Goal: Information Seeking & Learning: Learn about a topic

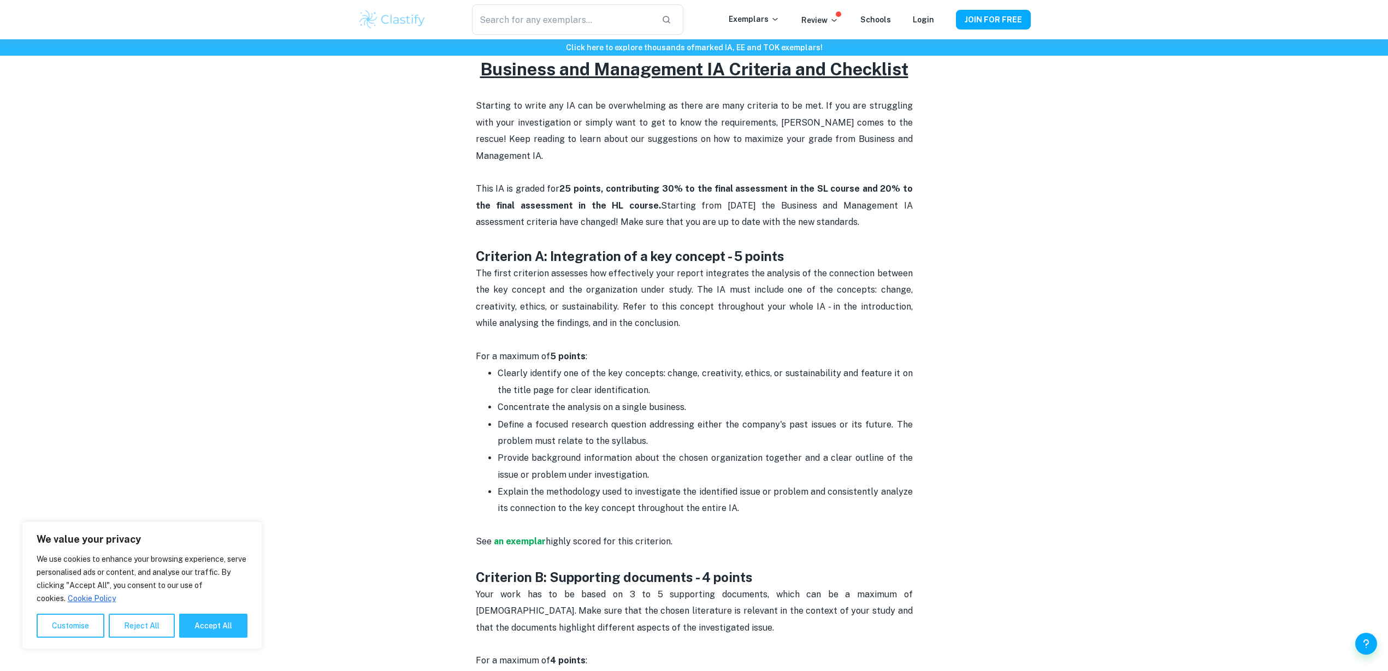
scroll to position [455, 0]
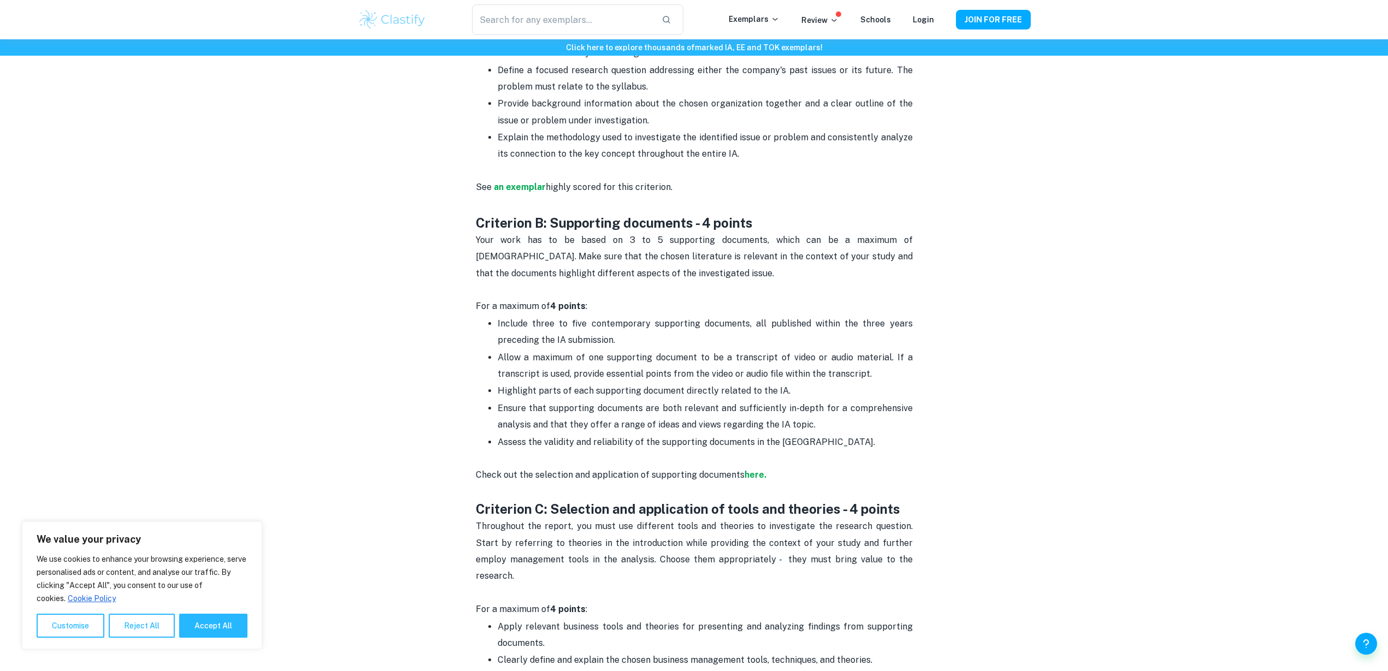
scroll to position [774, 0]
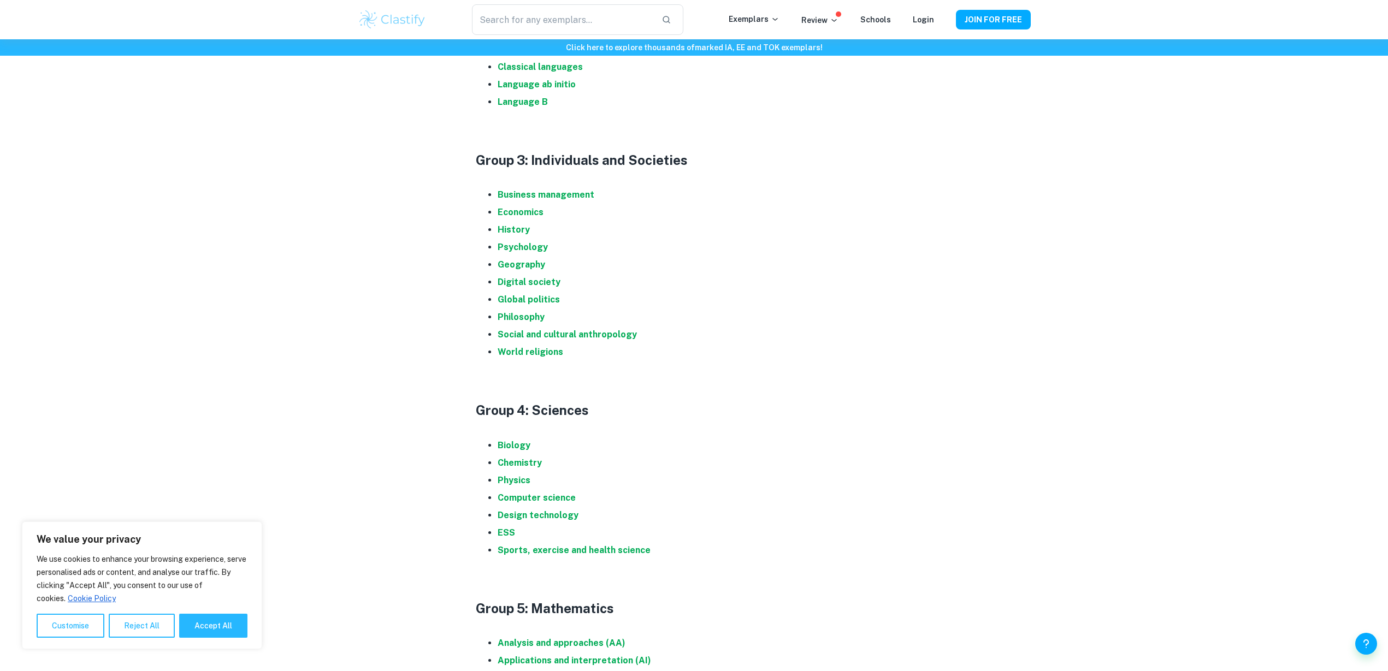
scroll to position [774, 0]
click at [519, 193] on strong "Business management" at bounding box center [546, 196] width 97 height 10
drag, startPoint x: 1245, startPoint y: 106, endPoint x: 1252, endPoint y: 115, distance: 11.7
click at [1259, 106] on div "Click here to explore thousands of marked IA, EE and TOK exemplars ! Home Blog …" at bounding box center [694, 343] width 1388 height 2157
click at [570, 192] on strong "Business management" at bounding box center [546, 196] width 97 height 10
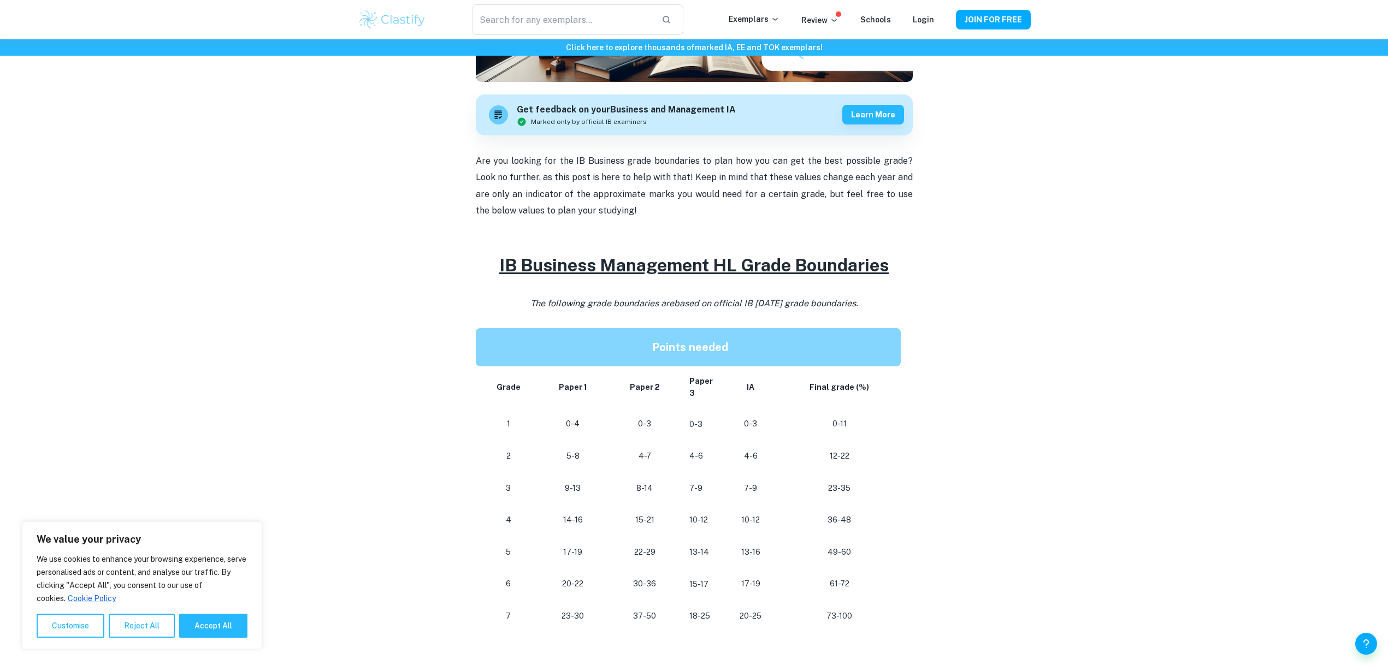
scroll to position [455, 0]
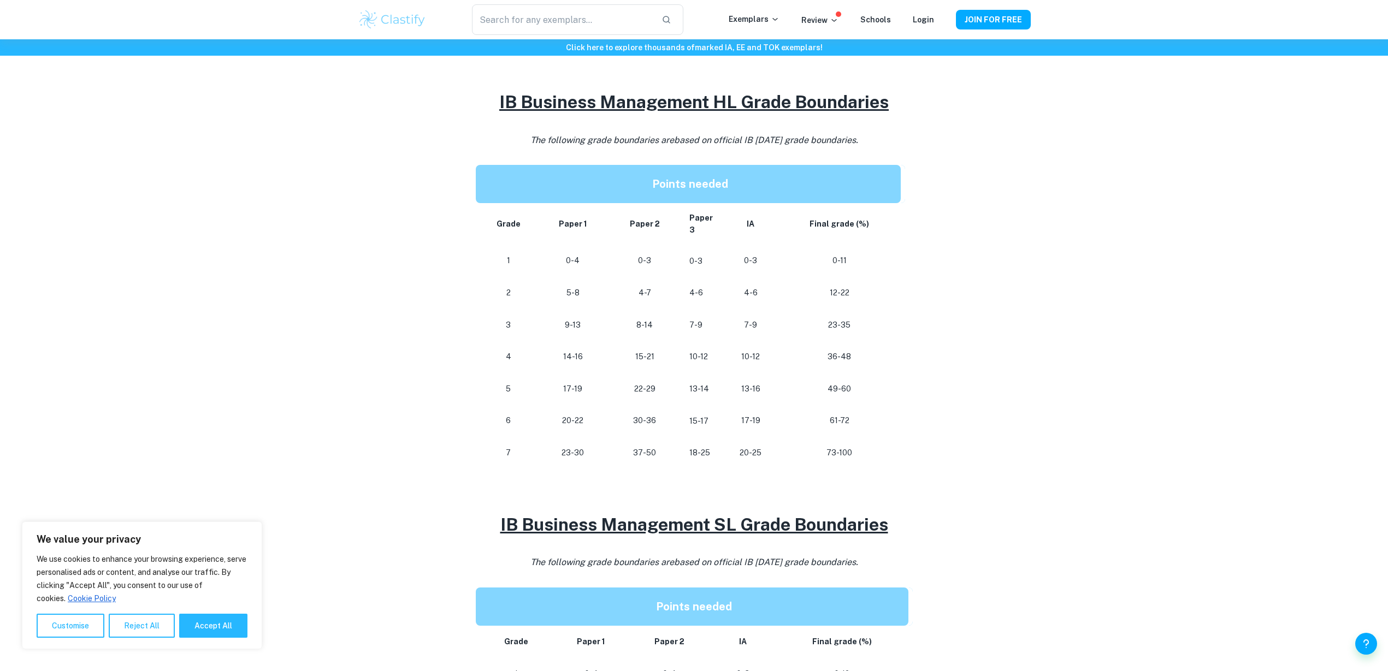
click at [563, 453] on p "23-30" at bounding box center [573, 453] width 55 height 15
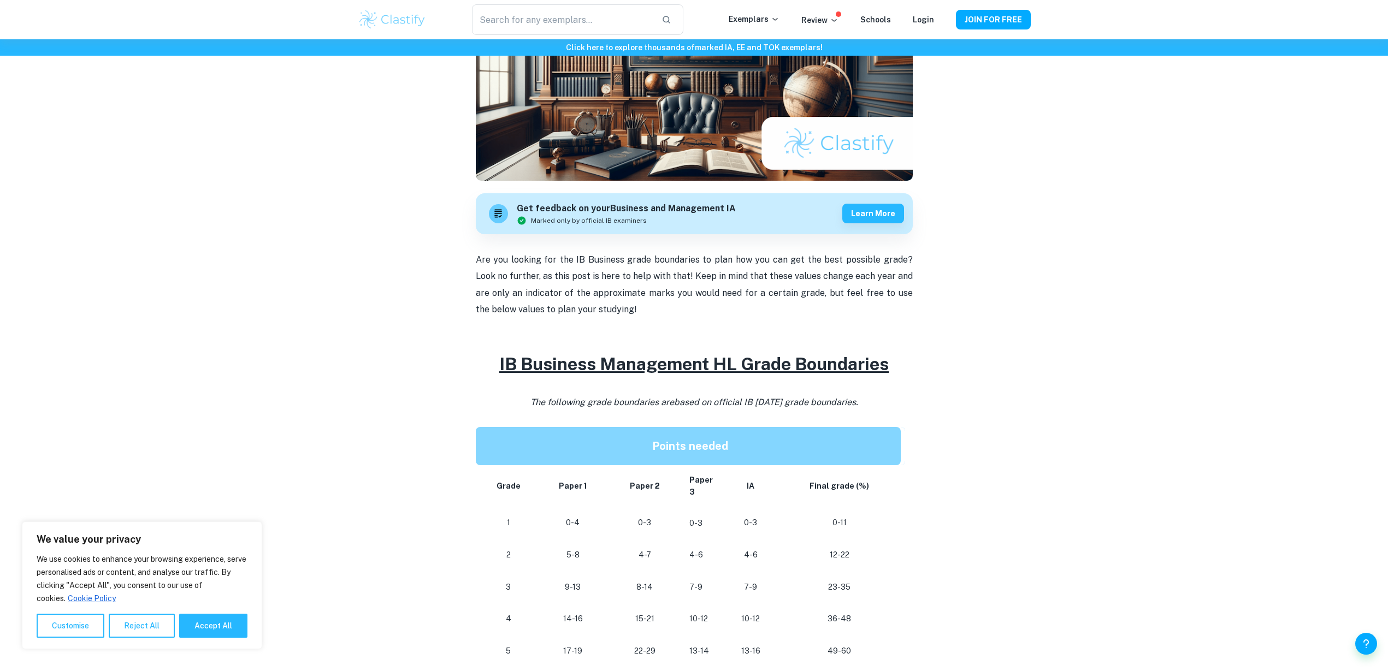
scroll to position [182, 0]
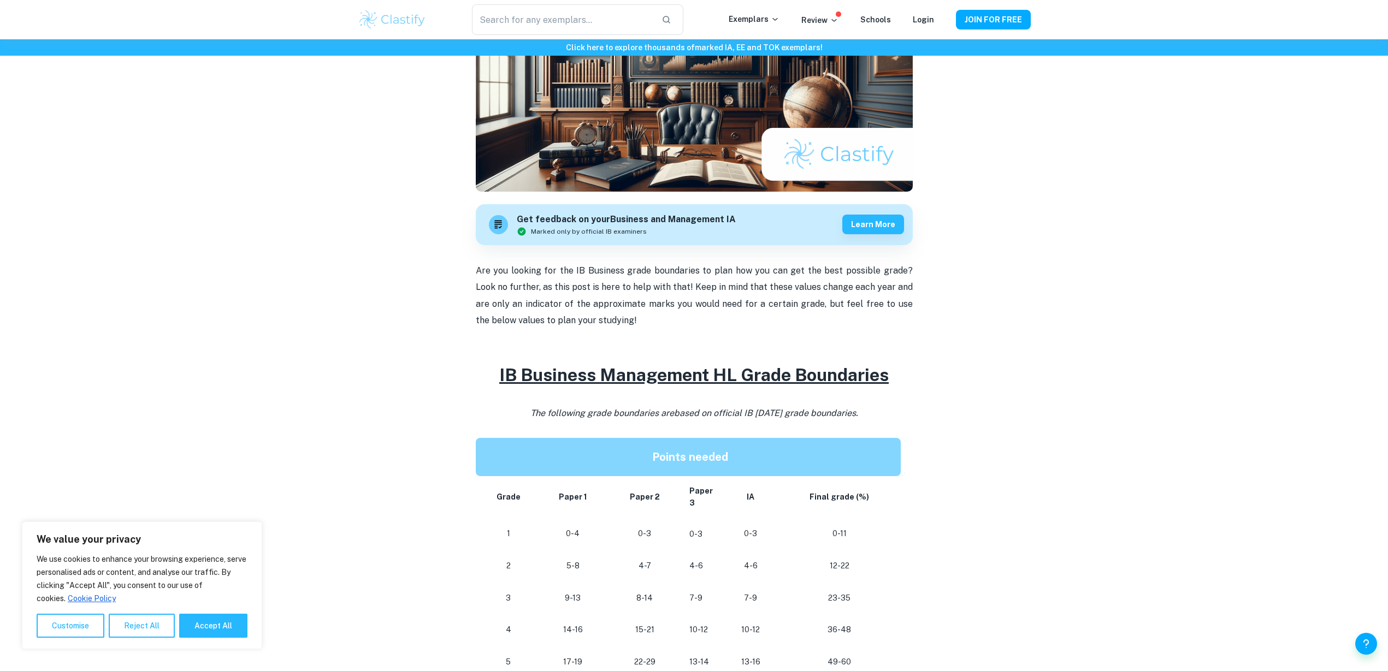
click at [671, 285] on p "Are you looking for the IB Business grade boundaries to plan how you can get th…" at bounding box center [694, 296] width 437 height 67
click at [697, 279] on p "Are you looking for the IB Business grade boundaries to plan how you can get th…" at bounding box center [694, 296] width 437 height 67
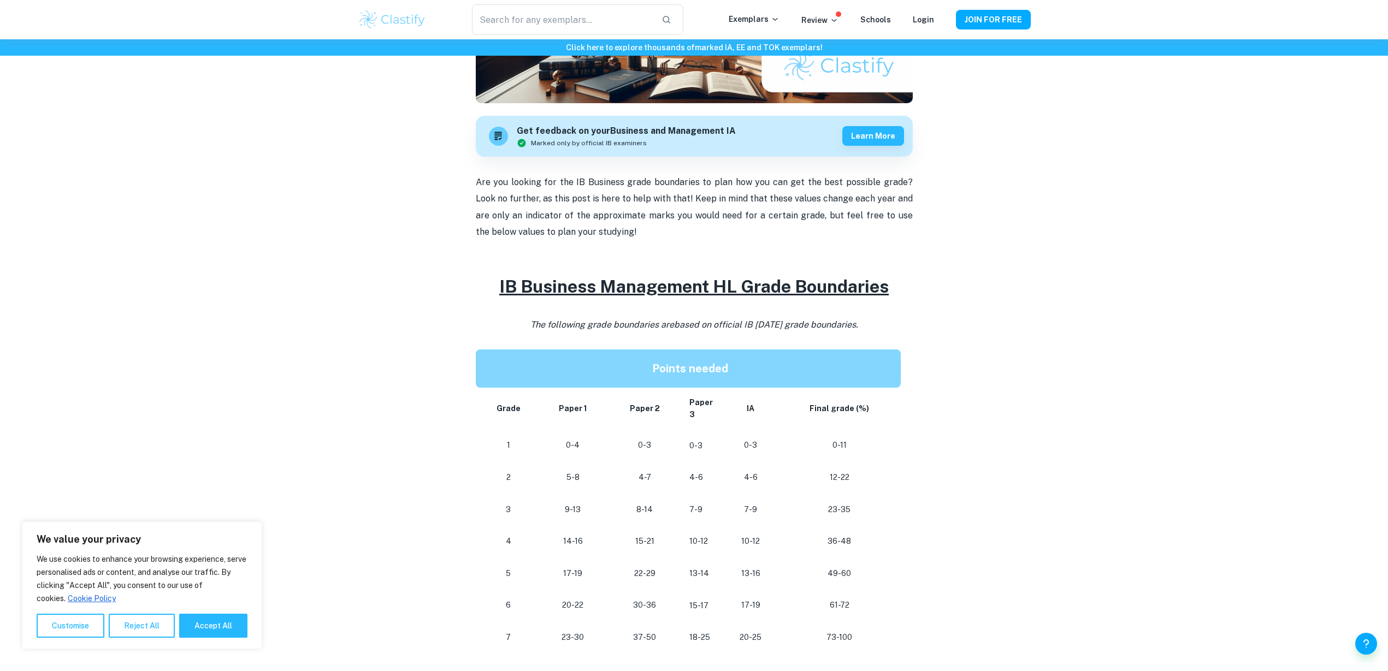
scroll to position [318, 0]
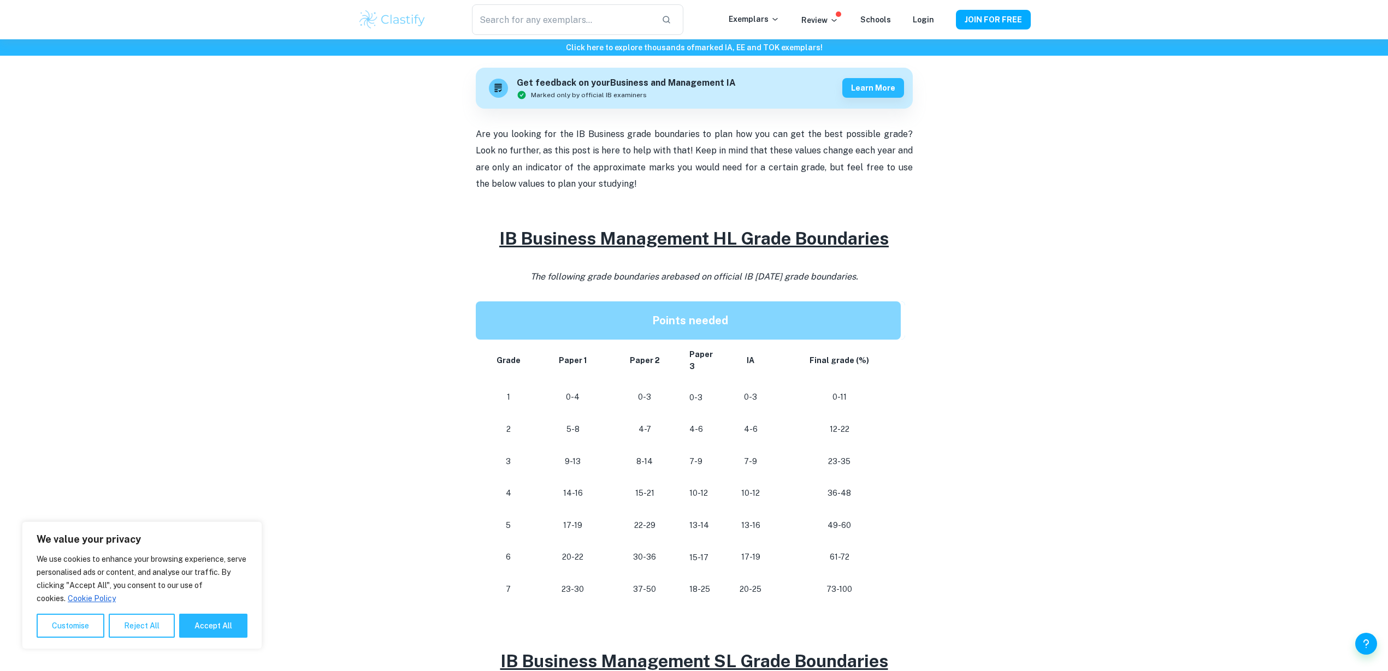
click at [761, 587] on p "20-25" at bounding box center [751, 589] width 38 height 15
click at [926, 472] on div "IB Business Management Grade Boundaries By Roxanne • January 27, 2024 Get feedb…" at bounding box center [694, 536] width 673 height 1540
click at [935, 464] on div "IB Business Management Grade Boundaries By Roxanne • January 27, 2024 Get feedb…" at bounding box center [694, 536] width 673 height 1540
click at [947, 451] on div "IB Business Management Grade Boundaries By Roxanne • January 27, 2024 Get feedb…" at bounding box center [694, 536] width 673 height 1540
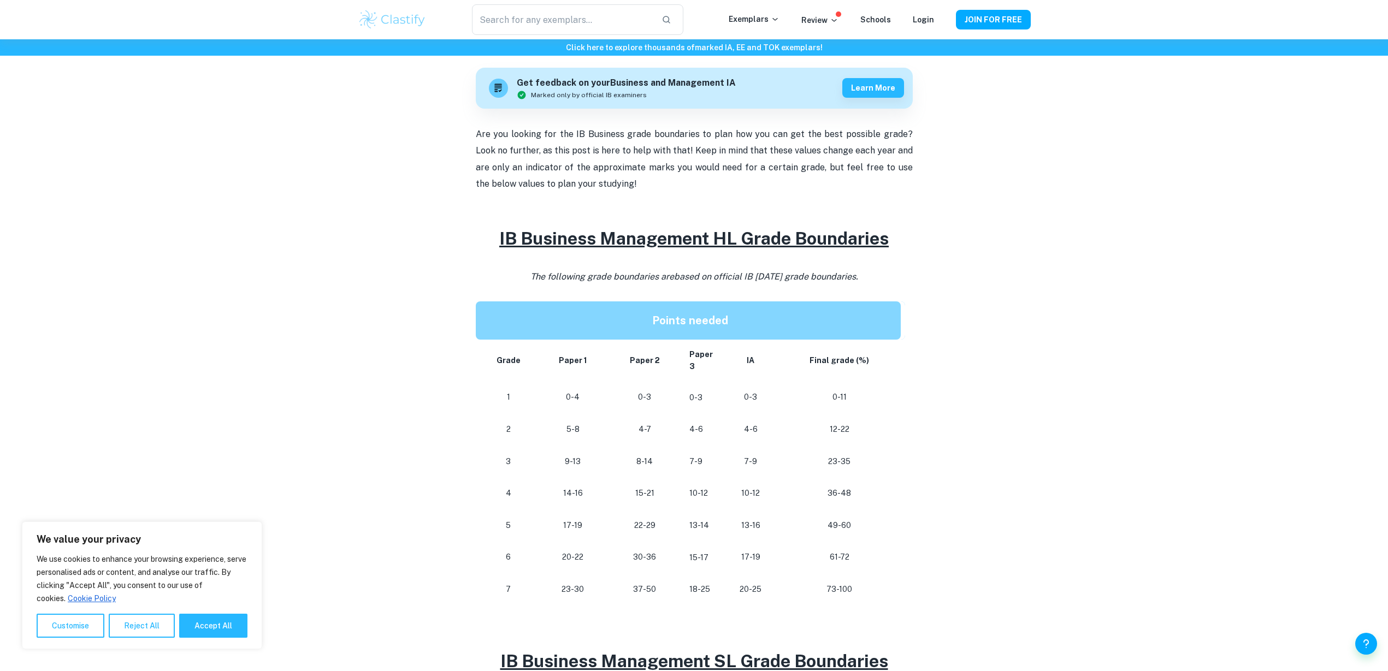
click at [956, 440] on div "IB Business Management Grade Boundaries By Roxanne • January 27, 2024 Get feedb…" at bounding box center [694, 536] width 673 height 1540
click at [965, 429] on div "IB Business Management Grade Boundaries By Roxanne • January 27, 2024 Get feedb…" at bounding box center [694, 536] width 673 height 1540
click at [980, 422] on div "IB Business Management Grade Boundaries By Roxanne • January 27, 2024 Get feedb…" at bounding box center [694, 536] width 673 height 1540
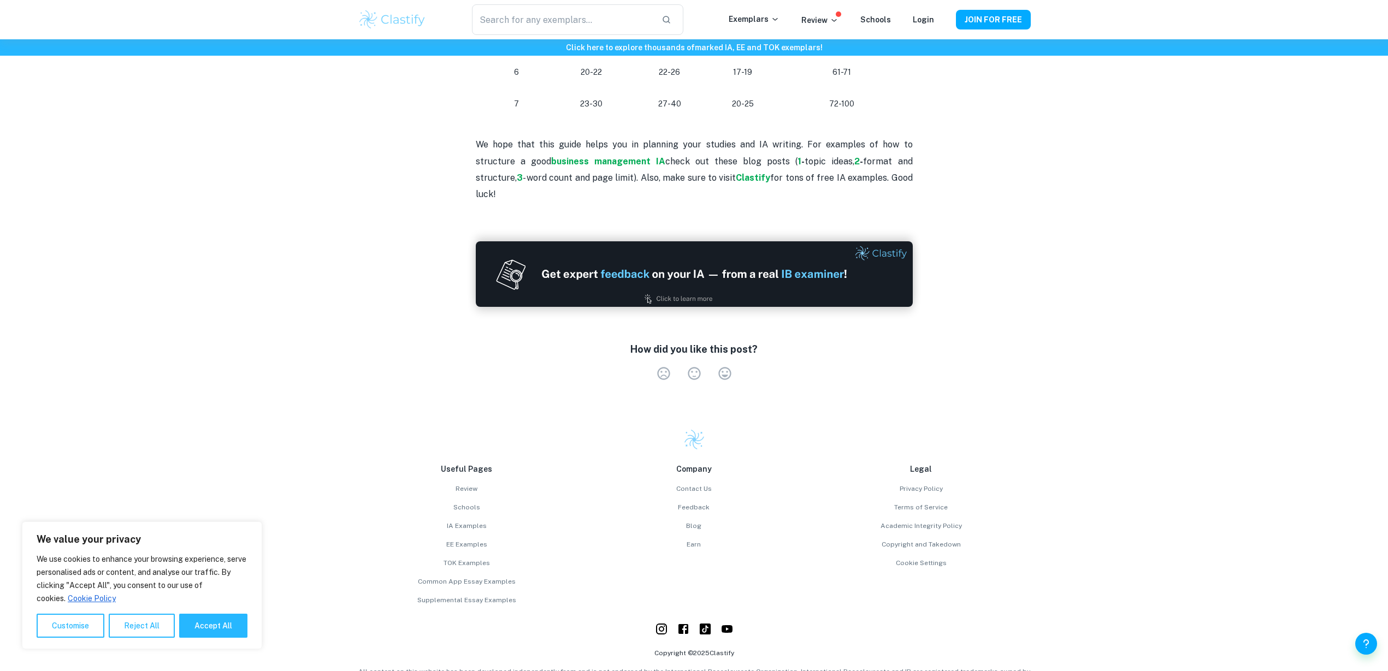
scroll to position [1238, 0]
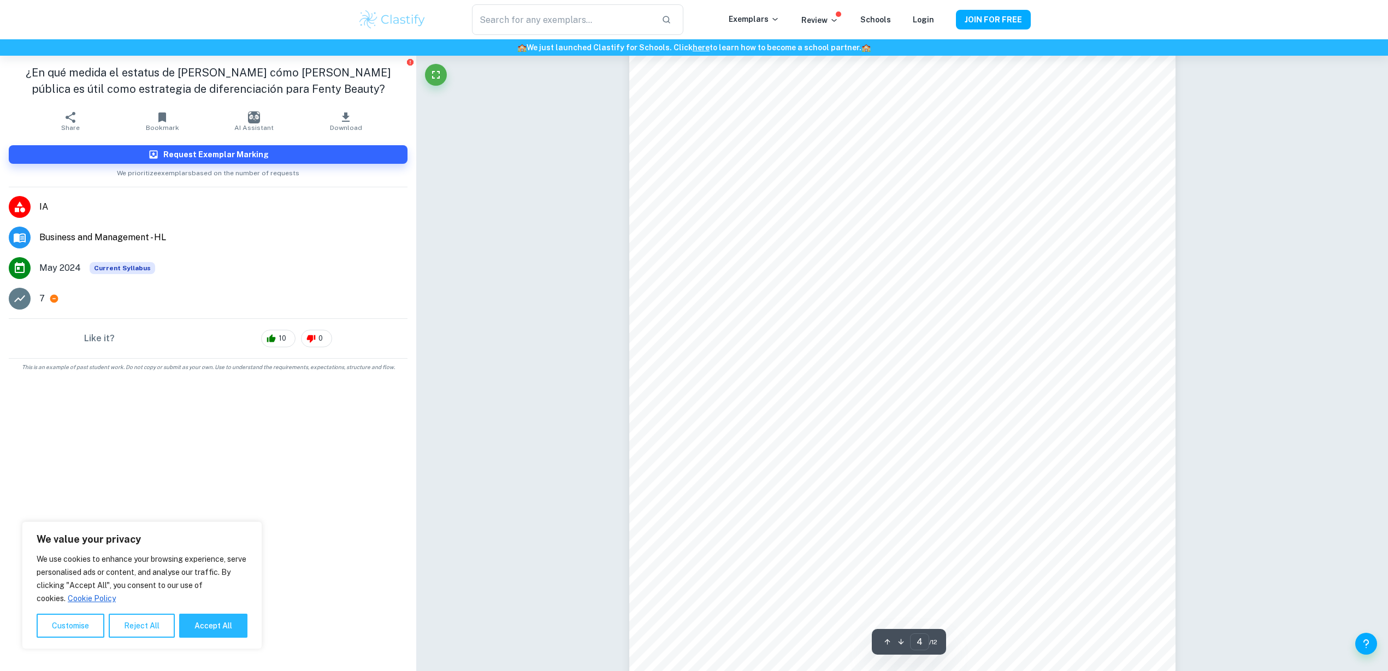
scroll to position [2686, 0]
type input "5"
click at [755, 11] on div "​ Exemplars Review Schools Login JOIN FOR FREE" at bounding box center [694, 19] width 699 height 31
click at [756, 17] on p "Exemplars" at bounding box center [754, 19] width 51 height 12
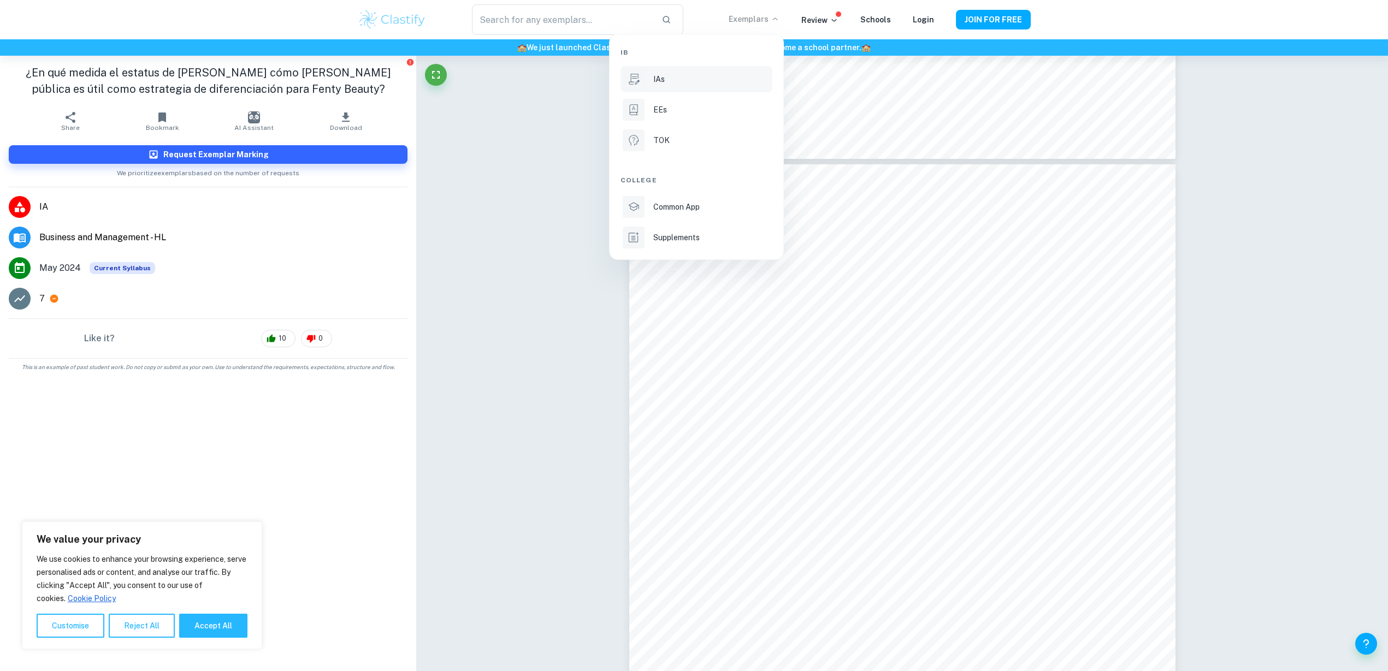
click at [684, 76] on div "IAs" at bounding box center [711, 79] width 117 height 12
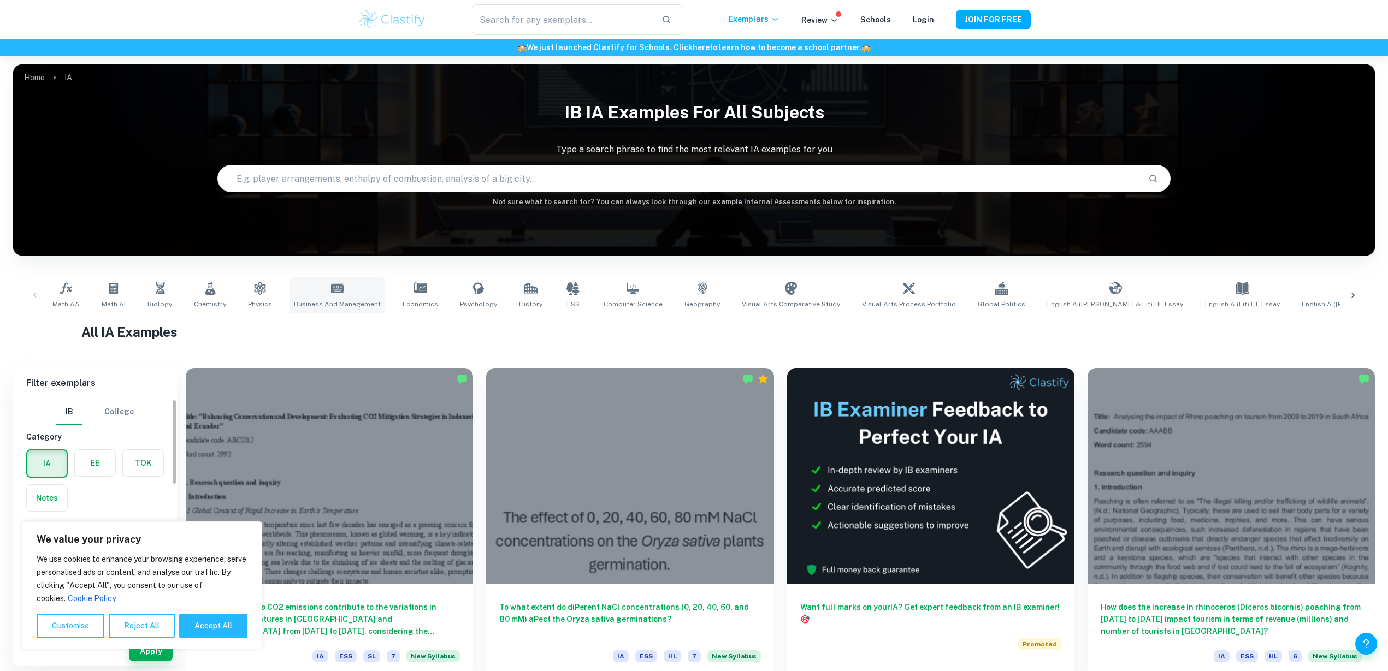
click at [334, 289] on icon at bounding box center [337, 288] width 13 height 9
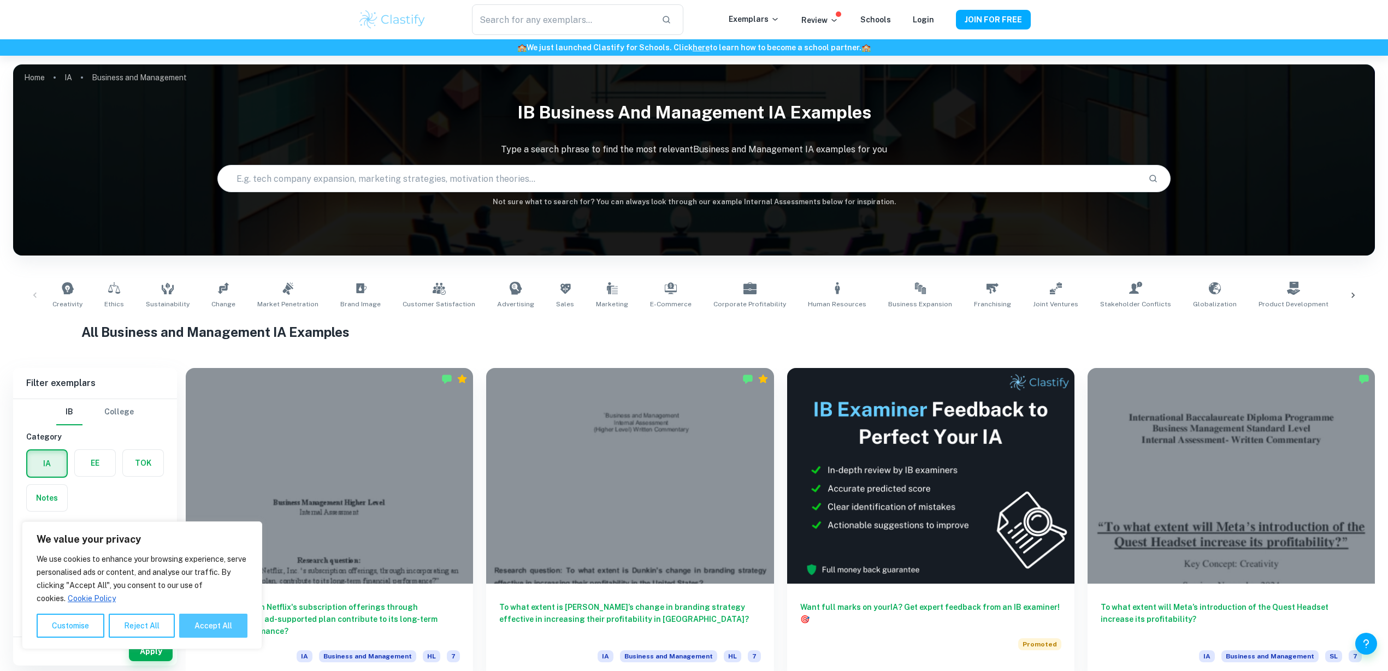
click at [204, 630] on button "Accept All" at bounding box center [213, 626] width 68 height 24
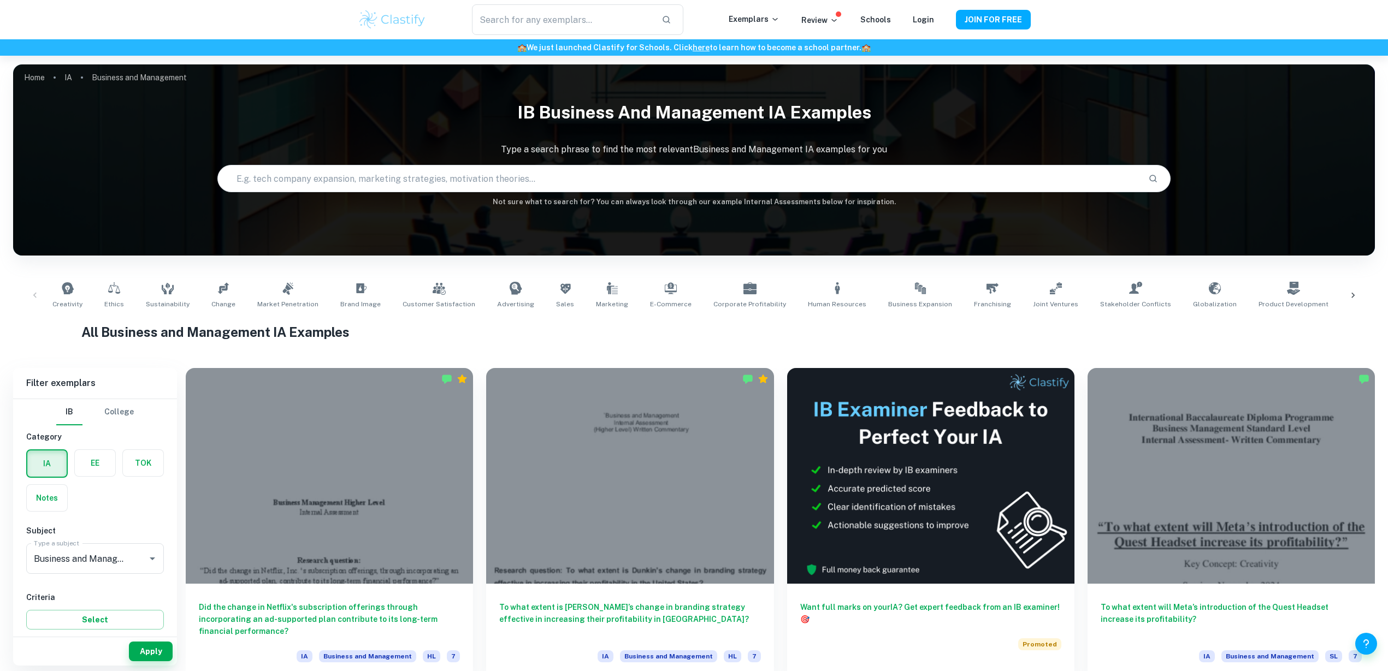
checkbox input "true"
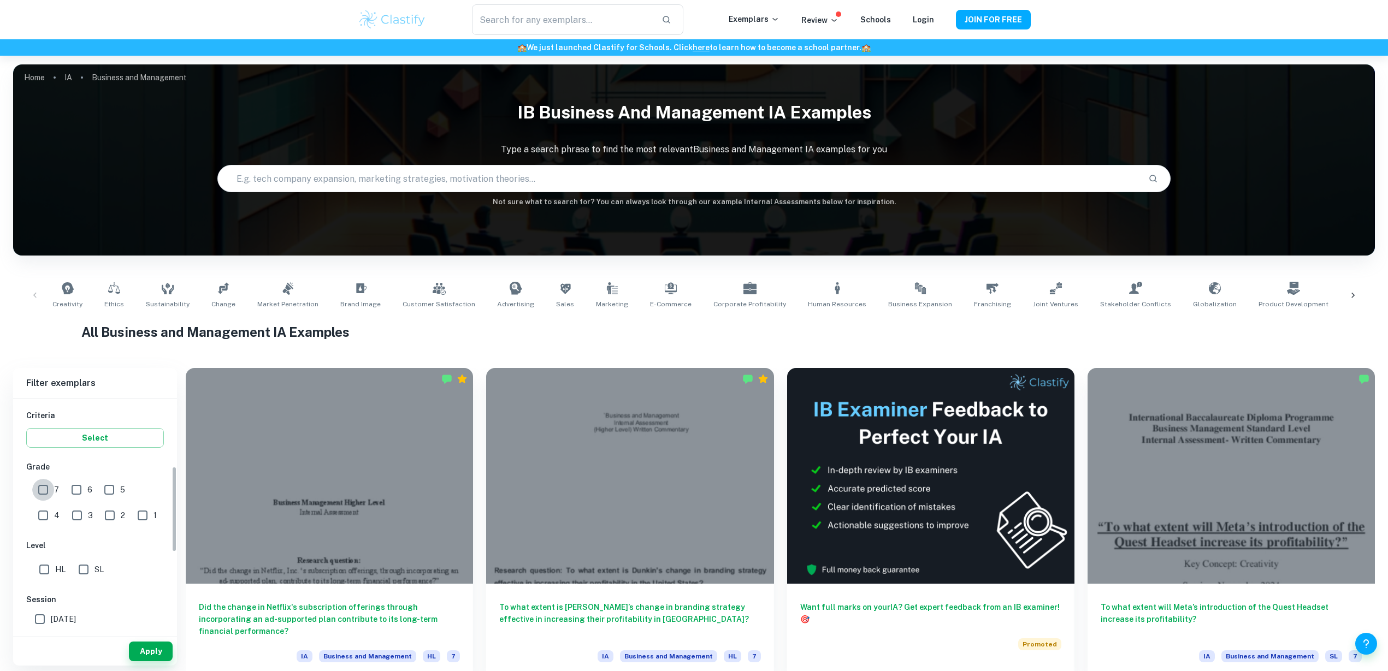
click at [50, 486] on input "7" at bounding box center [43, 490] width 22 height 22
checkbox input "true"
click at [48, 480] on input "HL" at bounding box center [44, 479] width 22 height 22
checkbox input "true"
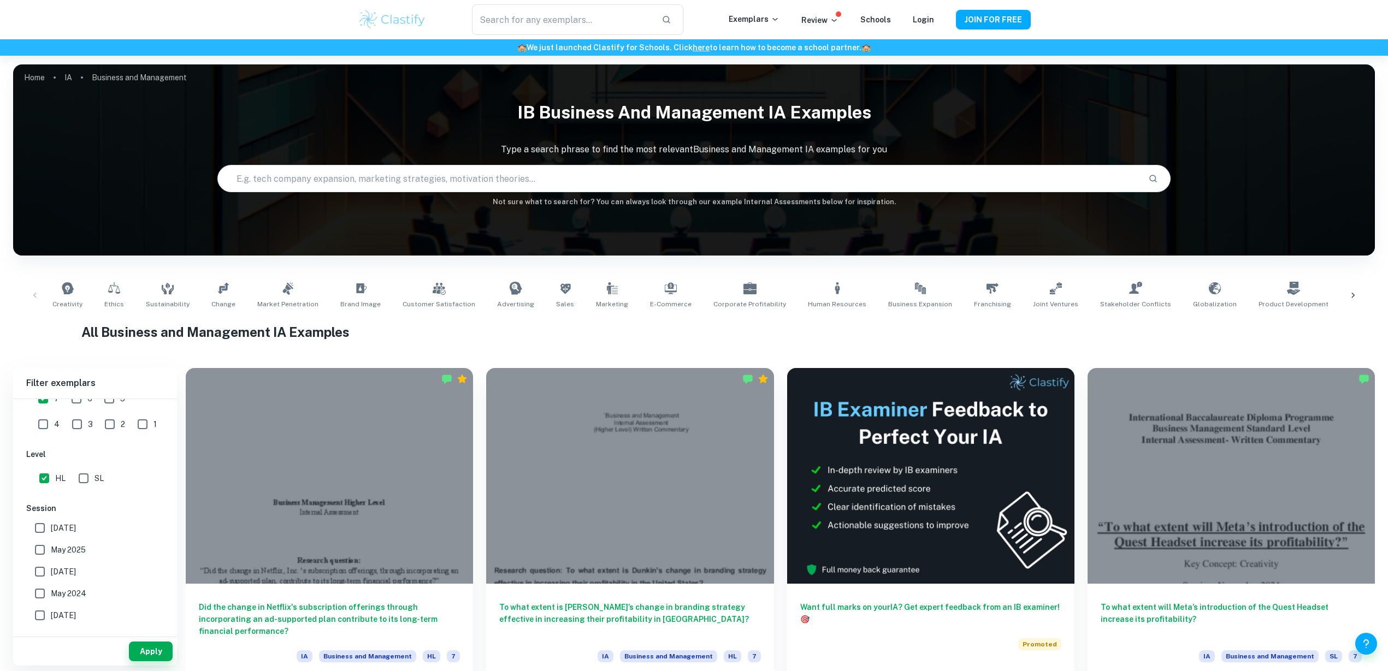
click at [39, 593] on input "May 2024" at bounding box center [40, 594] width 22 height 22
checkbox input "true"
click at [45, 571] on input "November 2024" at bounding box center [40, 572] width 22 height 22
checkbox input "true"
click at [44, 548] on input "May 2025" at bounding box center [40, 550] width 22 height 22
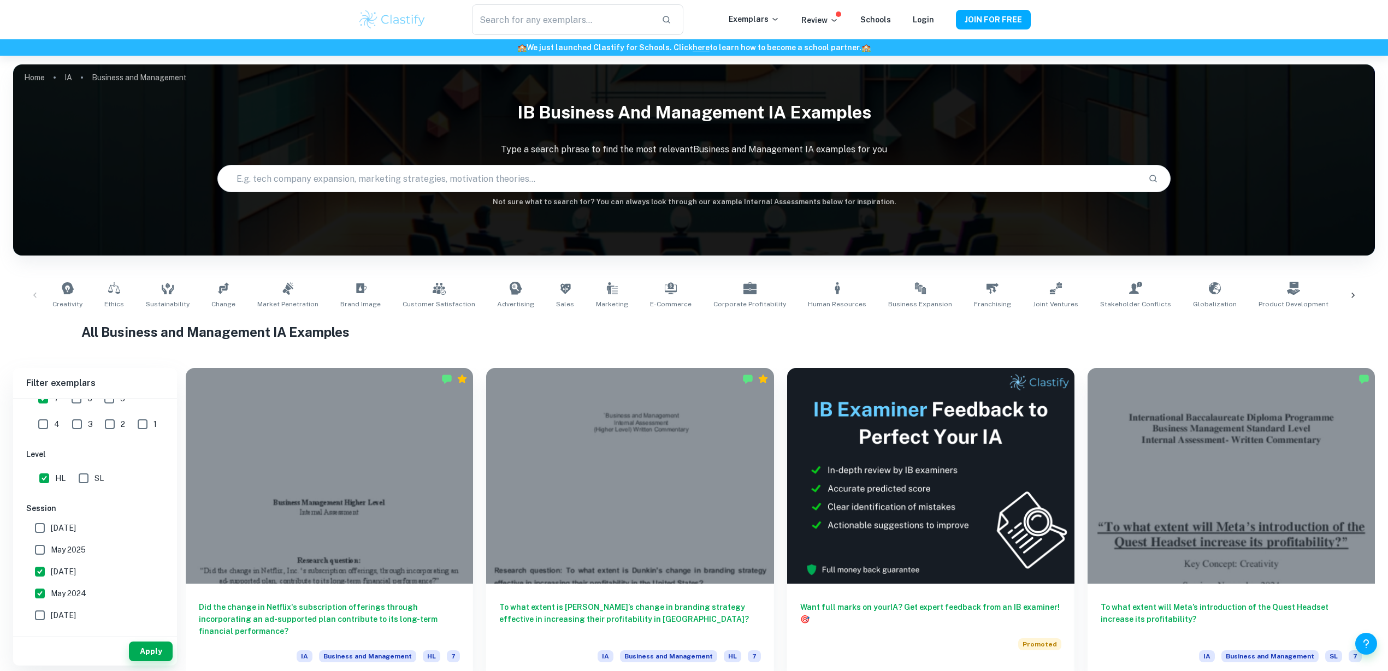
checkbox input "true"
click at [39, 529] on input "May 2026" at bounding box center [40, 528] width 22 height 22
checkbox input "true"
click at [154, 644] on button "Apply" at bounding box center [151, 652] width 44 height 20
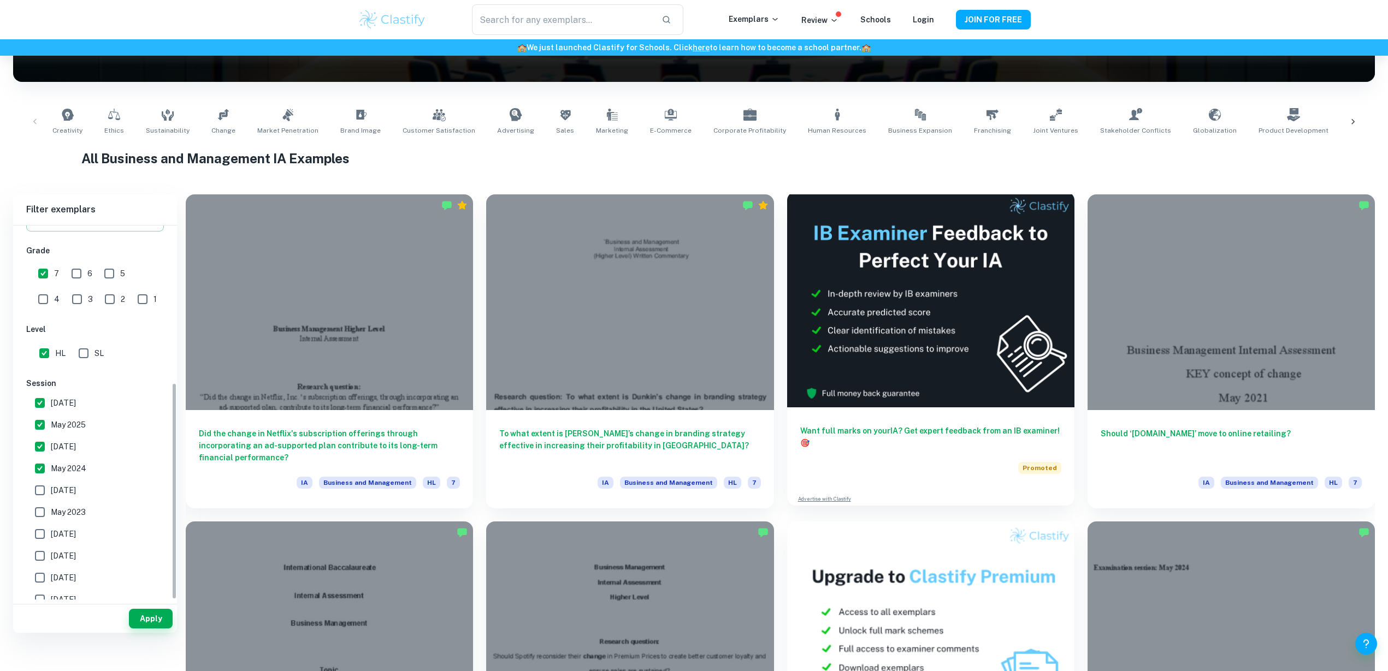
scroll to position [182, 0]
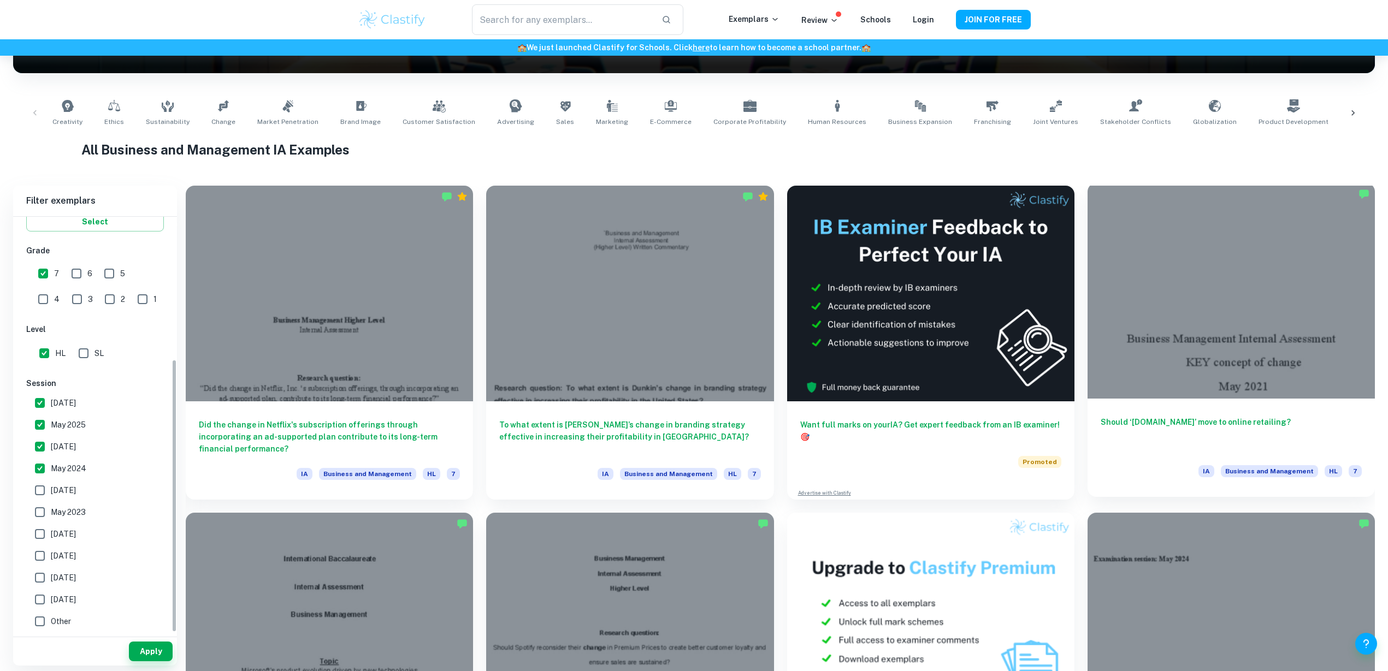
click at [1095, 307] on div at bounding box center [1230, 291] width 287 height 216
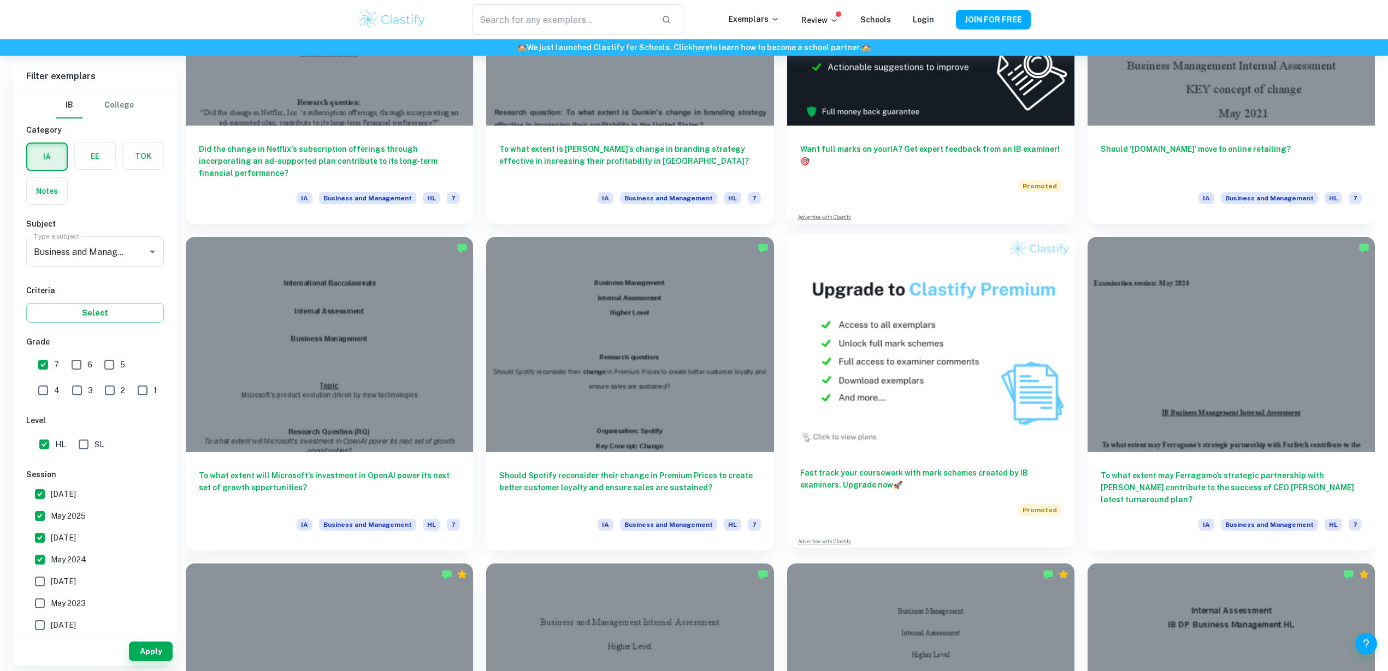
scroll to position [456, 0]
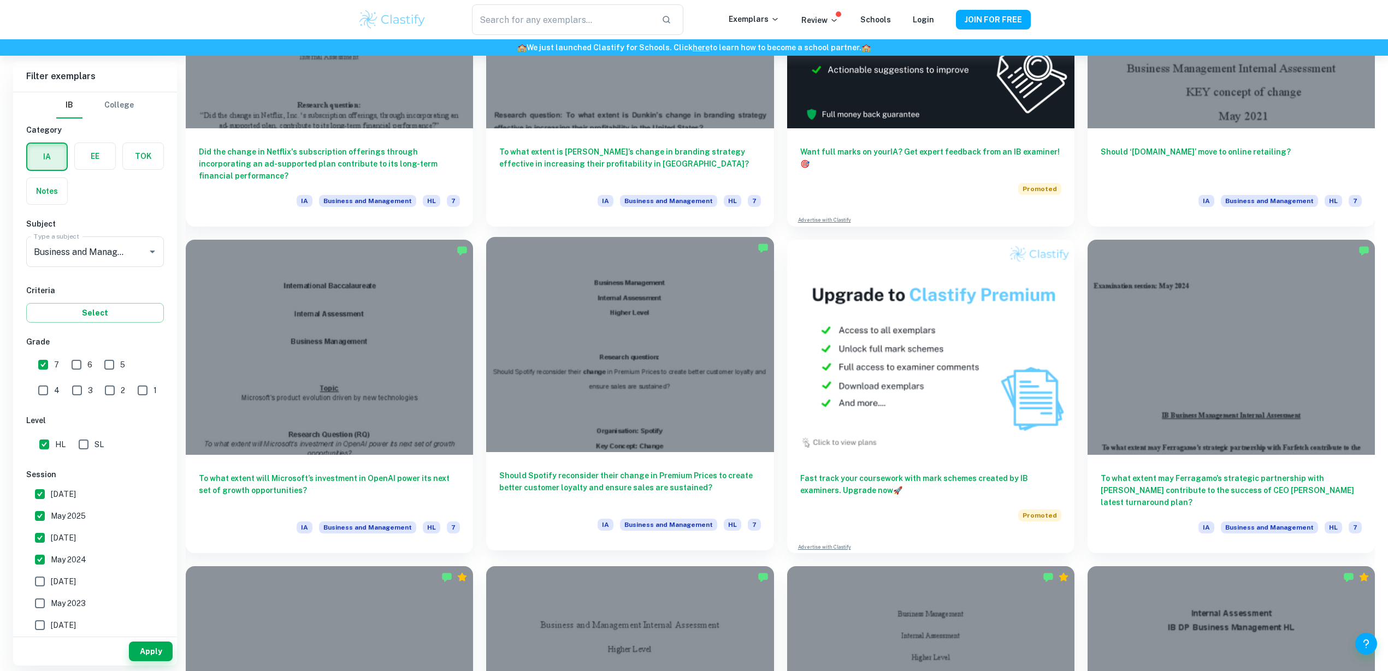
click at [686, 334] on div at bounding box center [629, 345] width 287 height 216
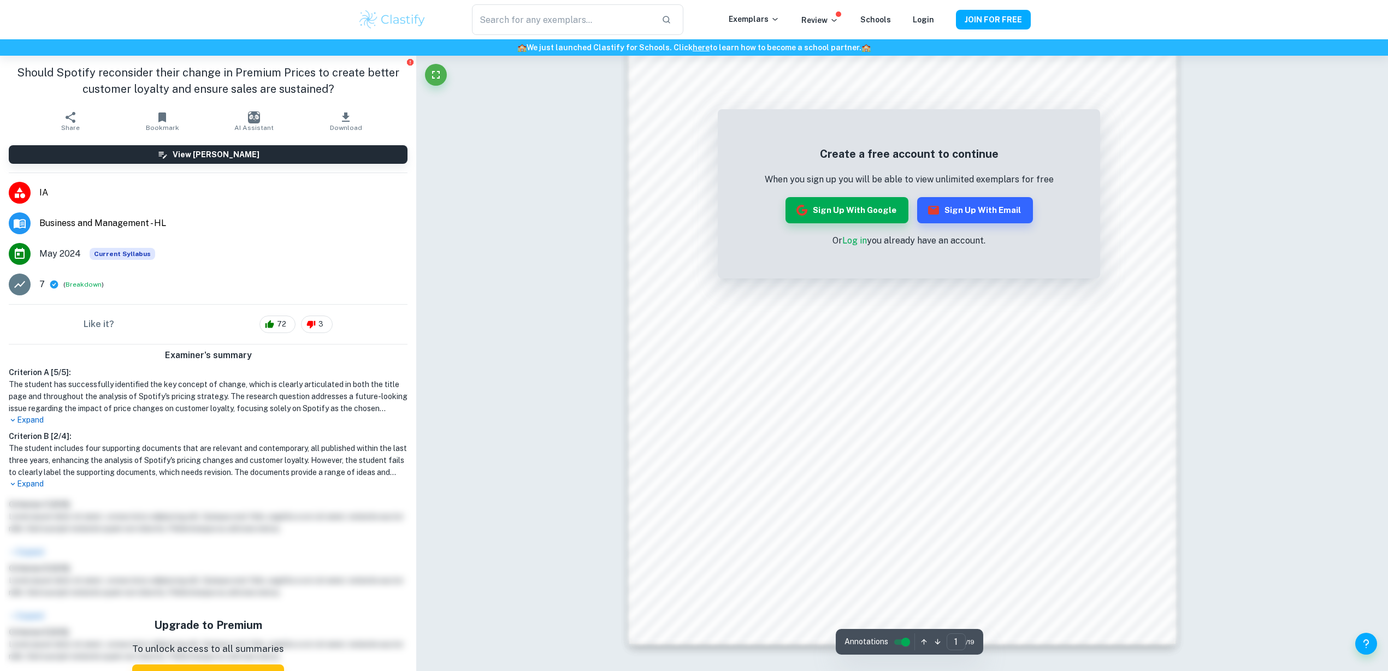
scroll to position [890, 0]
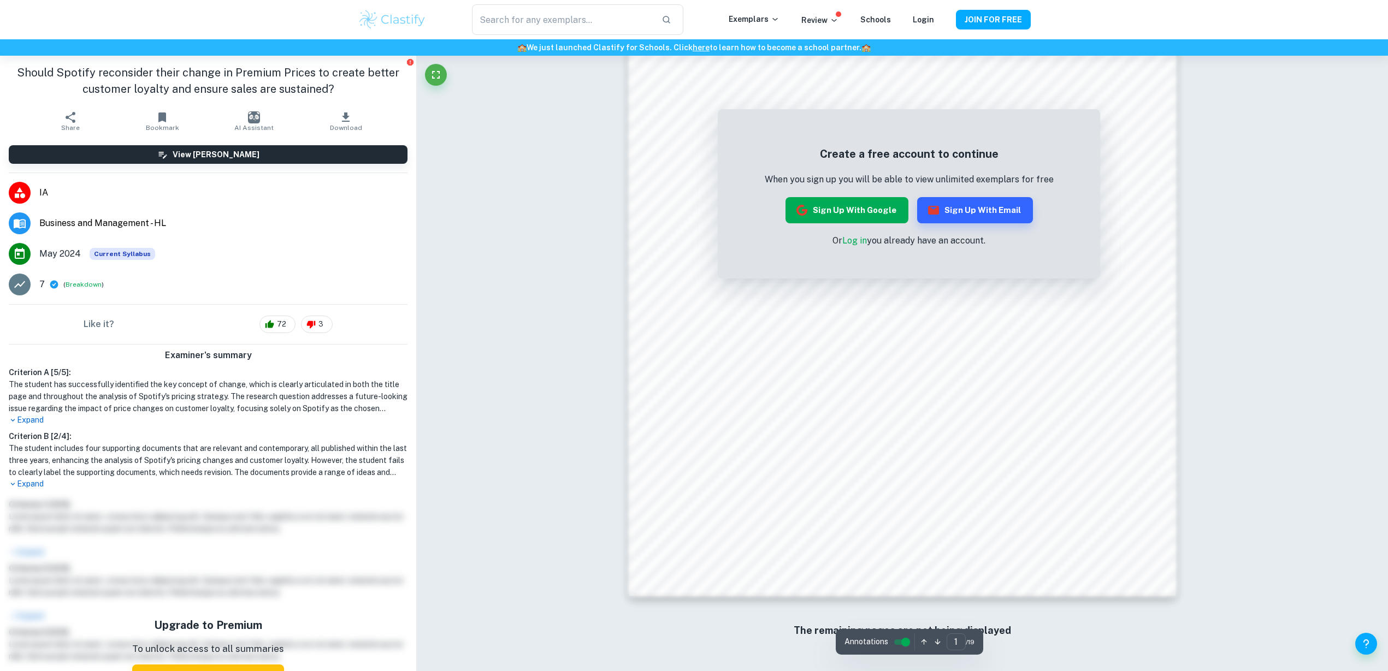
click at [823, 207] on button "Sign up with Google" at bounding box center [846, 210] width 123 height 26
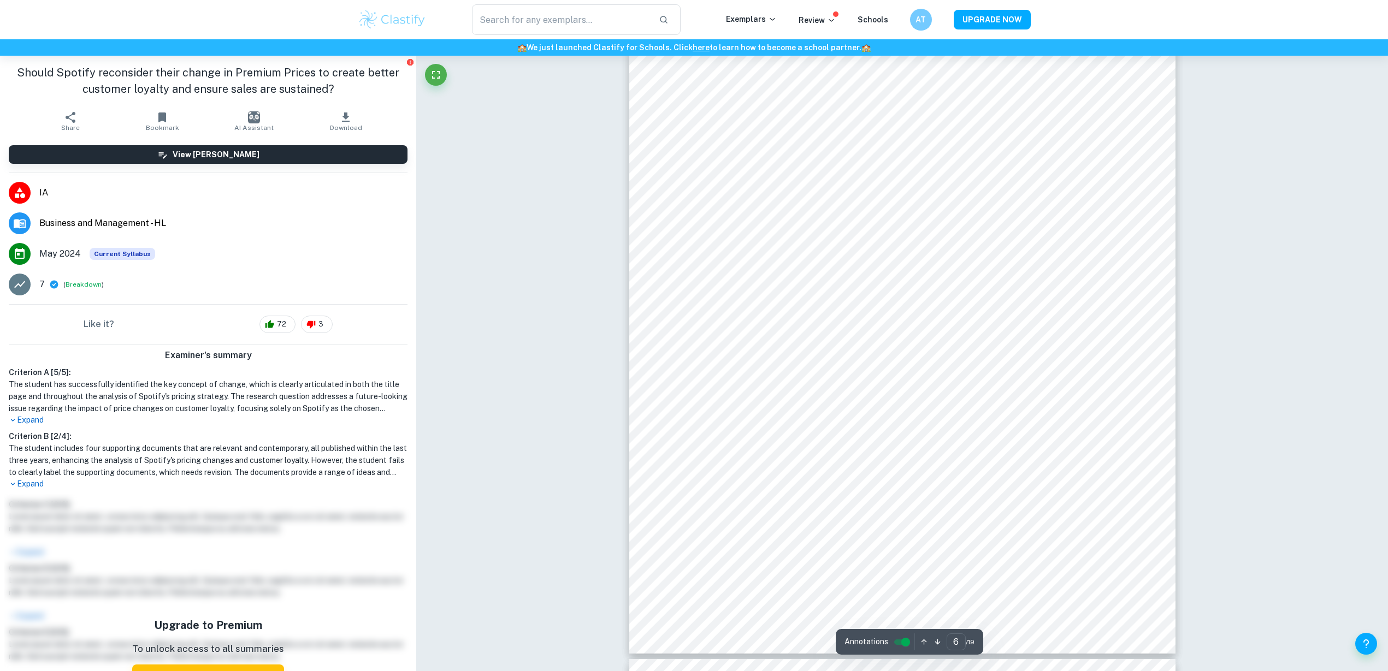
scroll to position [3869, 0]
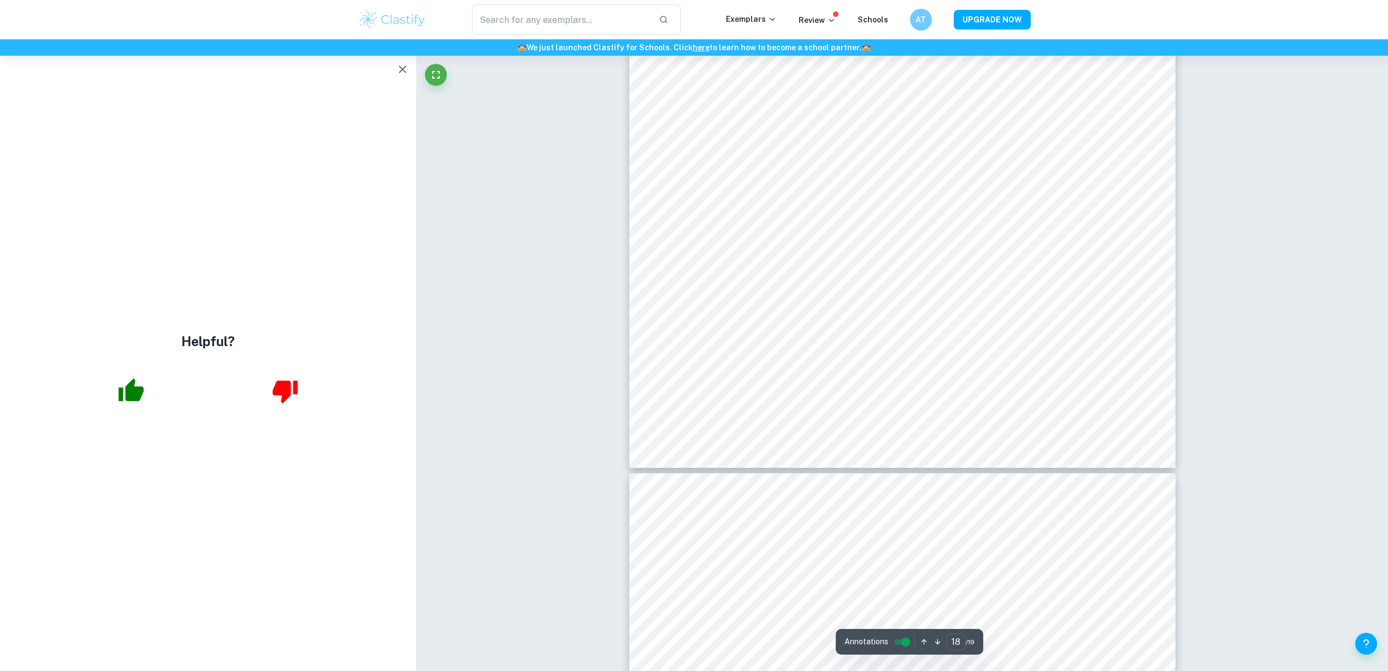
scroll to position [12744, 0]
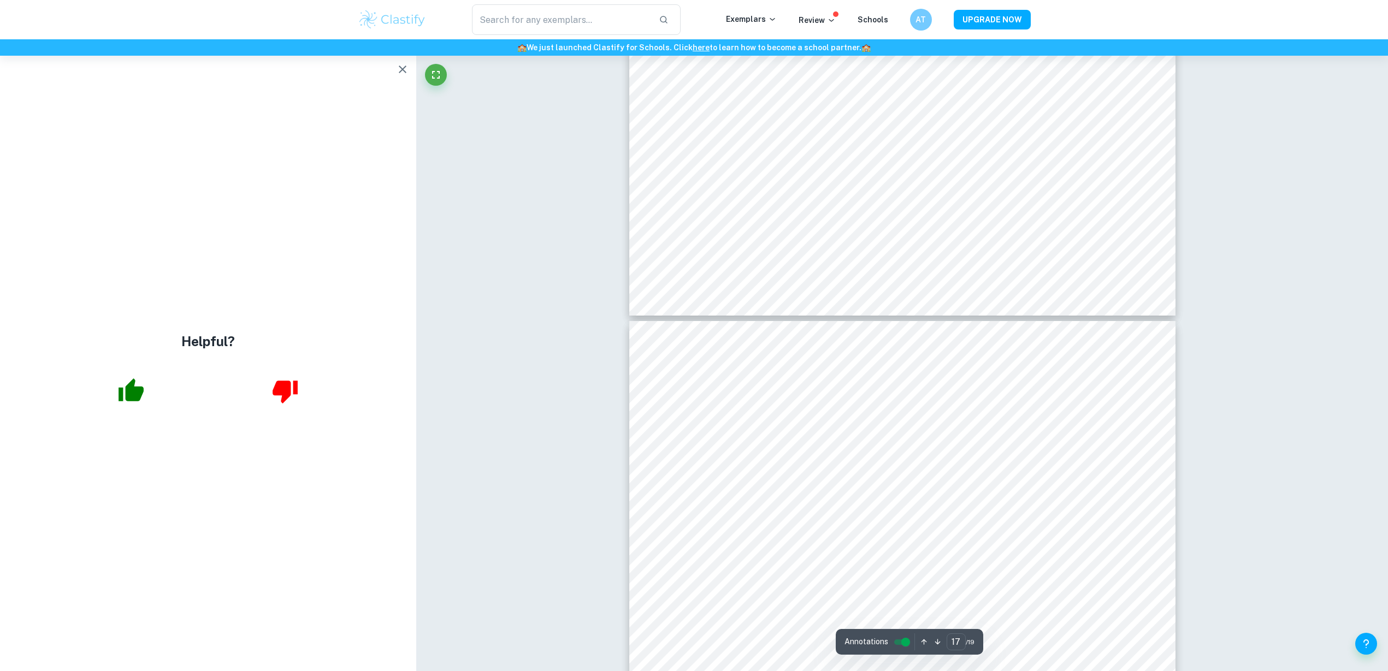
type input "18"
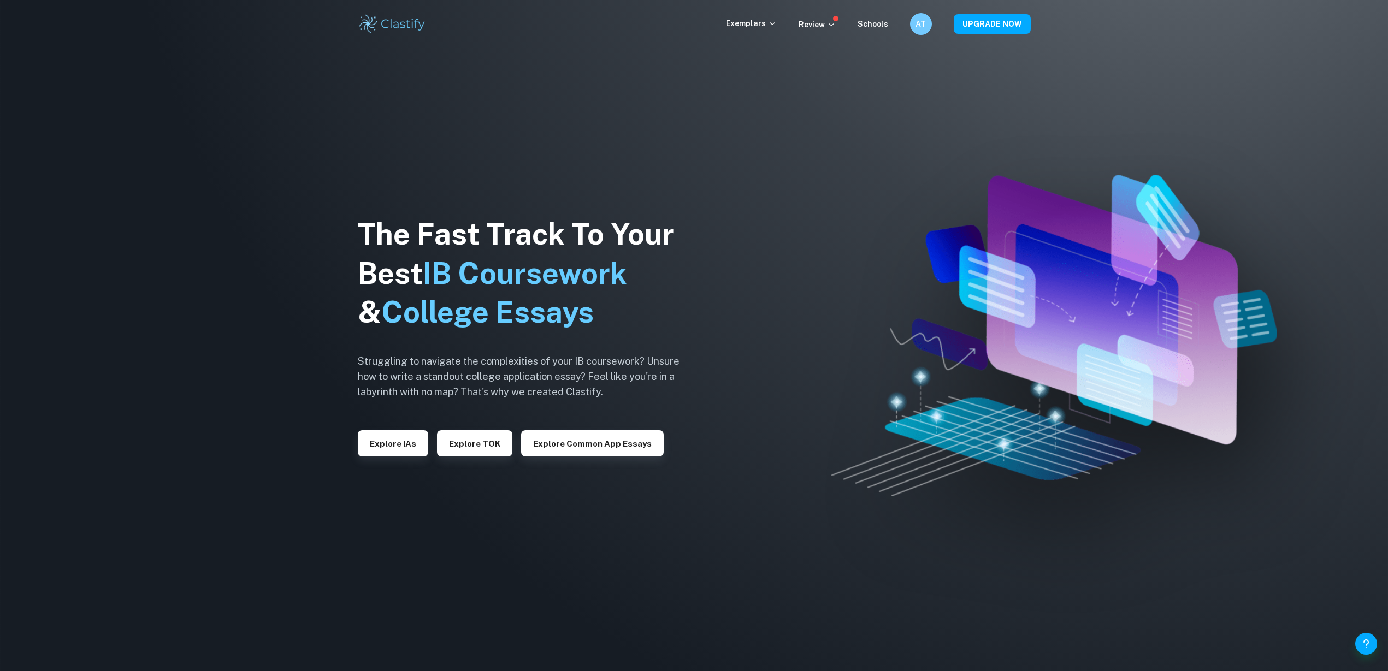
click at [199, 123] on img at bounding box center [694, 335] width 1388 height 671
click at [212, 108] on img at bounding box center [694, 335] width 1388 height 671
drag, startPoint x: 215, startPoint y: 96, endPoint x: 220, endPoint y: 93, distance: 6.4
click at [215, 96] on img at bounding box center [694, 335] width 1388 height 671
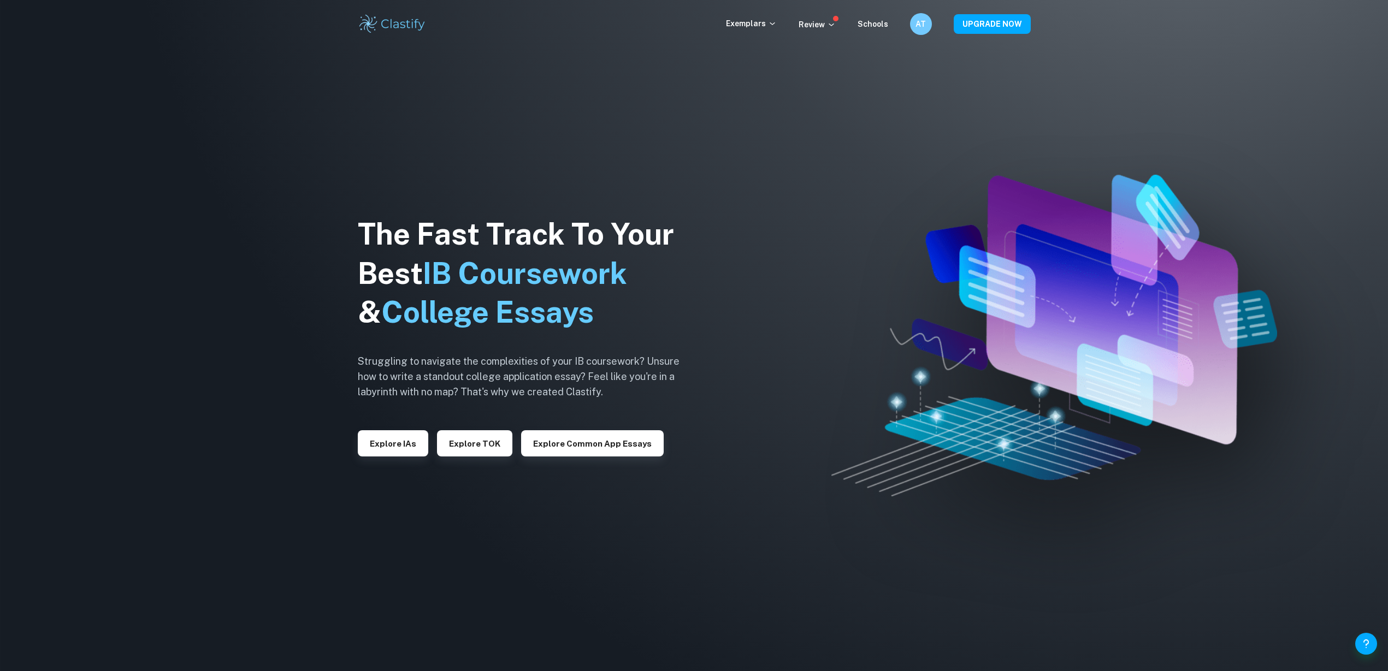
click at [221, 92] on img at bounding box center [694, 335] width 1388 height 671
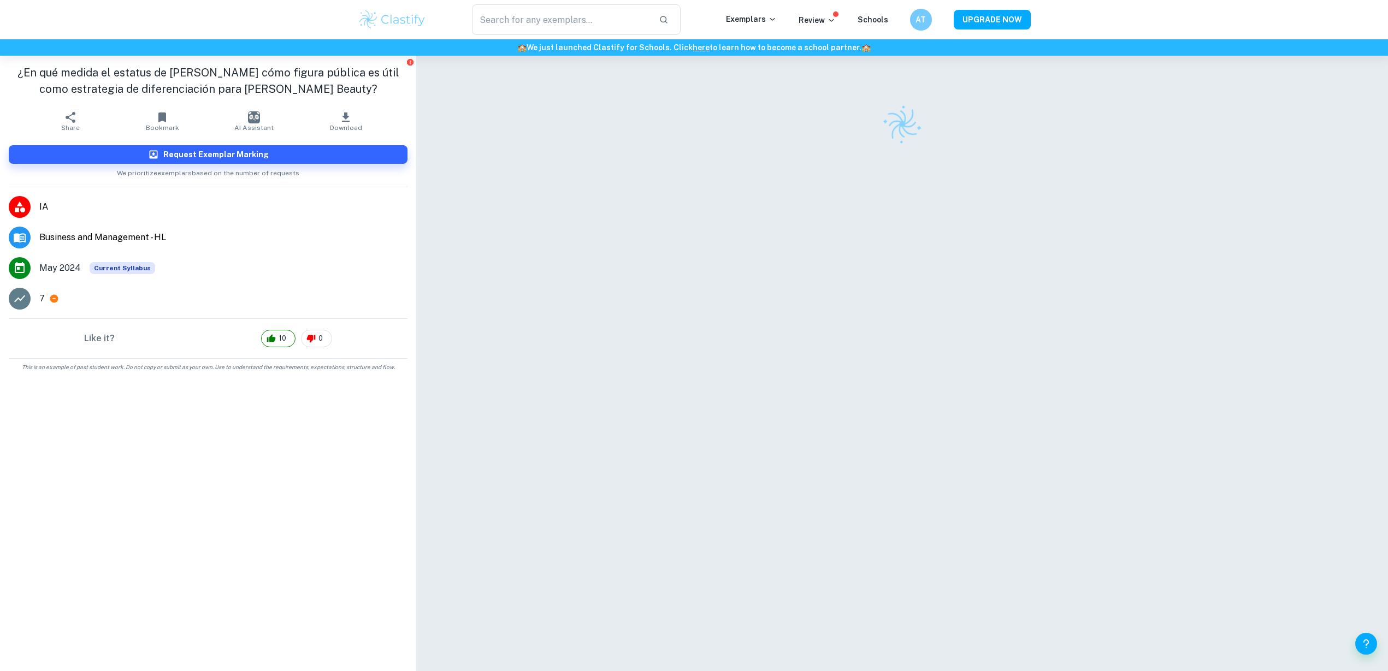
click at [435, 81] on div at bounding box center [902, 371] width 972 height 631
click at [437, 78] on div at bounding box center [902, 371] width 972 height 631
click at [443, 74] on div at bounding box center [902, 371] width 972 height 631
click at [448, 73] on div at bounding box center [902, 371] width 972 height 631
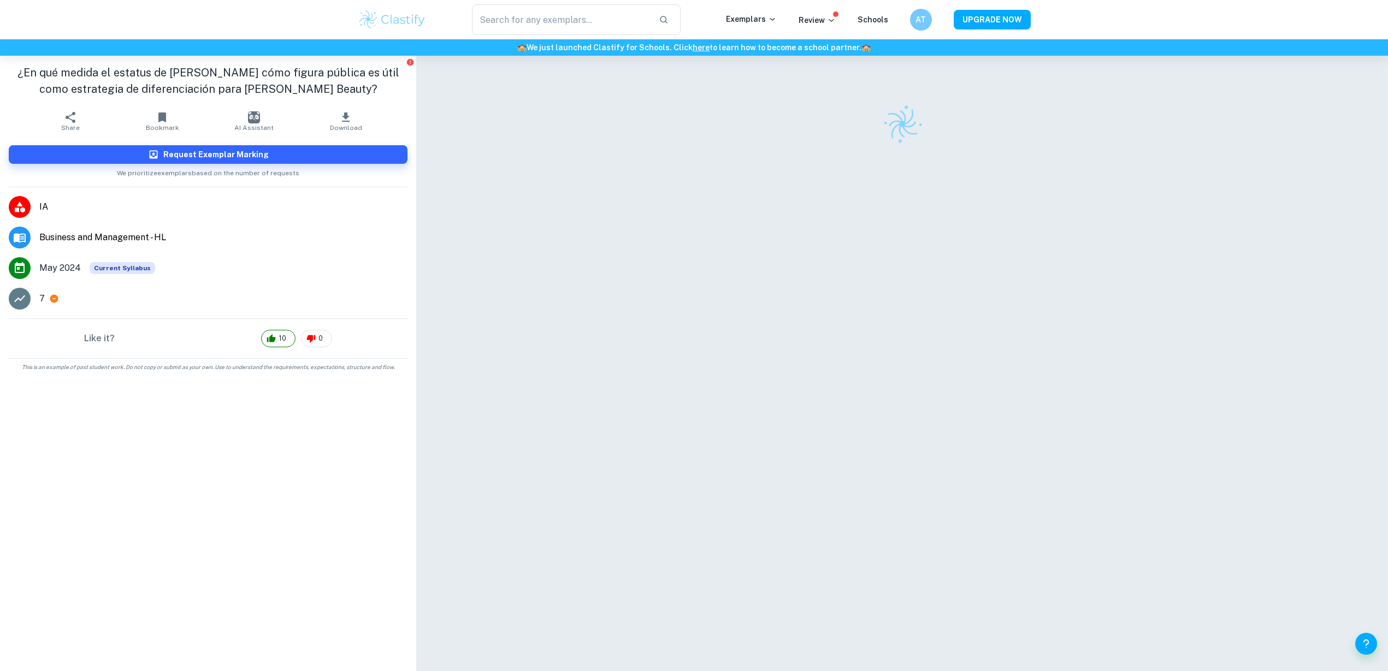
click at [451, 79] on div at bounding box center [902, 371] width 972 height 631
click at [454, 75] on div at bounding box center [902, 371] width 972 height 631
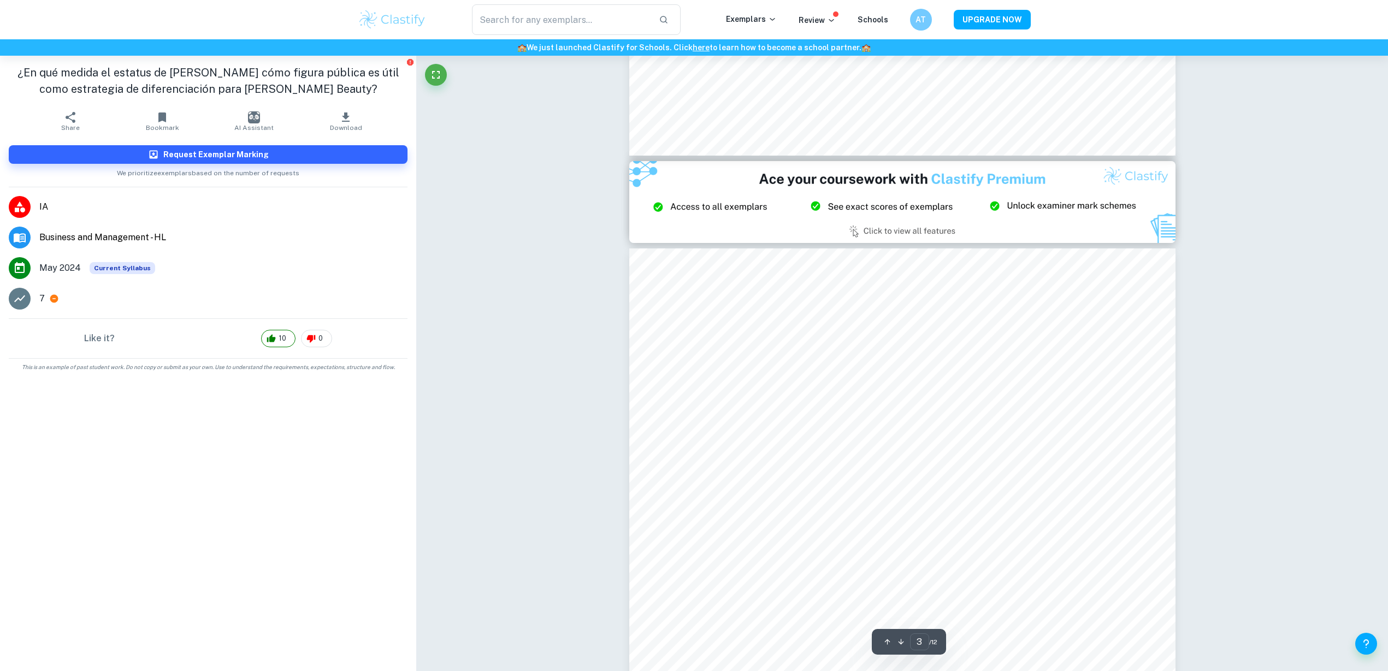
scroll to position [1866, 0]
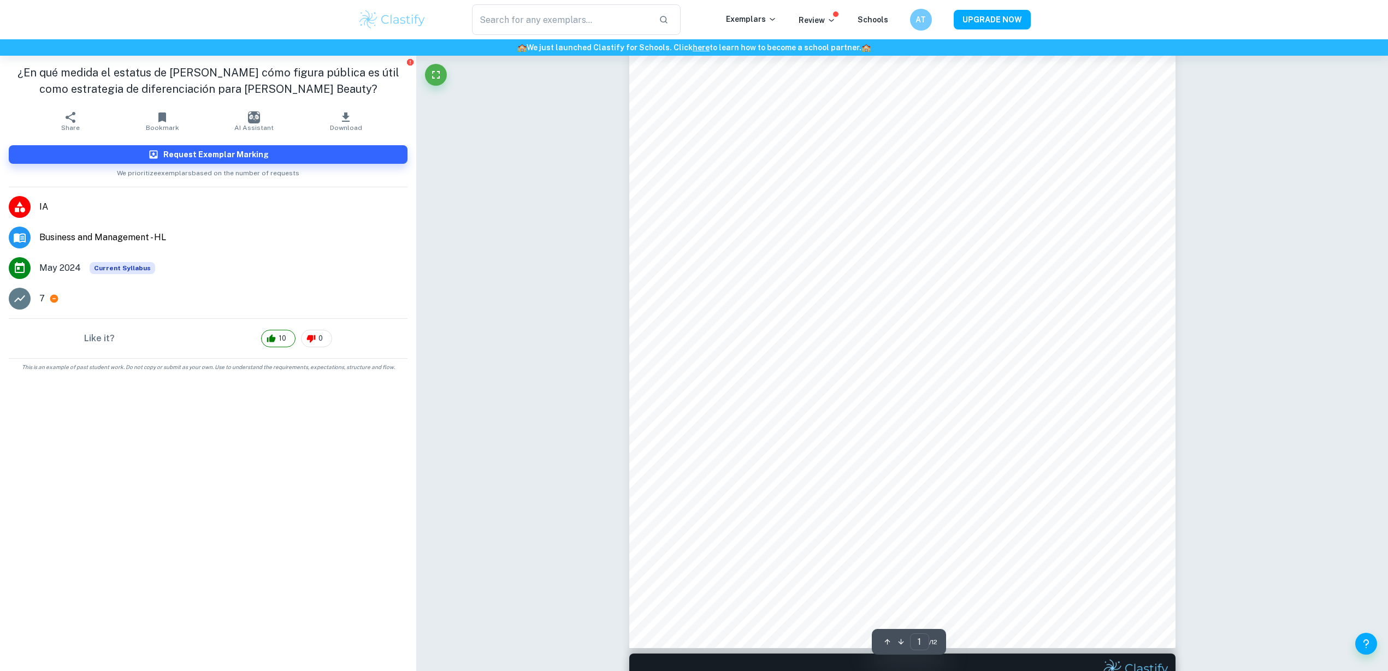
scroll to position [0, 0]
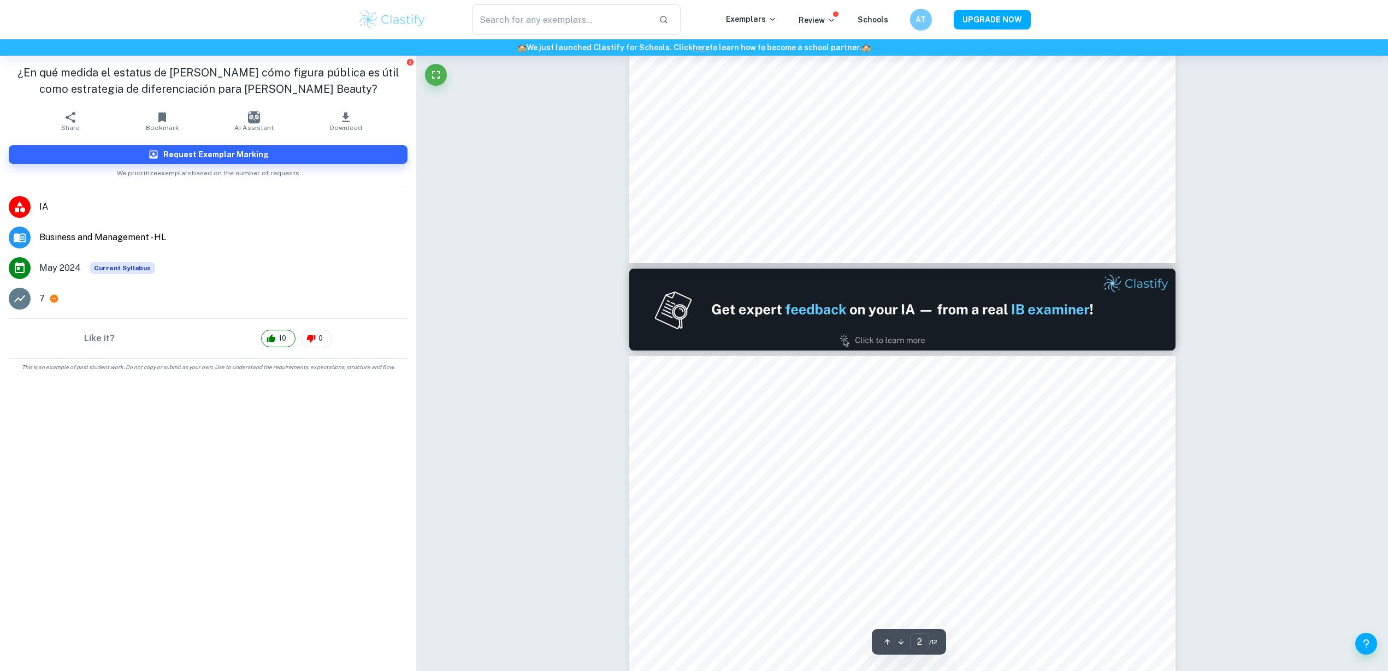
type input "1"
